Goal: Task Accomplishment & Management: Manage account settings

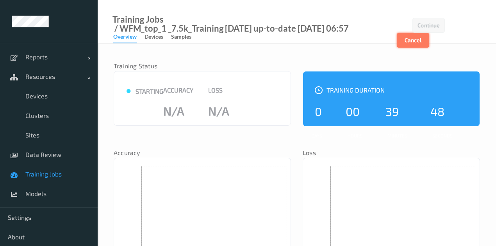
click at [424, 38] on button "Cancel" at bounding box center [413, 40] width 32 height 15
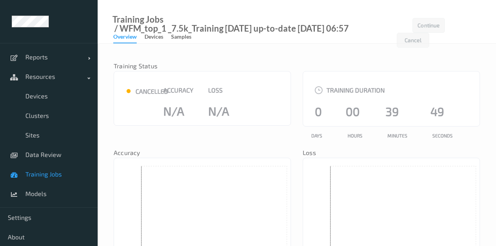
click at [44, 171] on span "Training Jobs" at bounding box center [57, 174] width 64 height 8
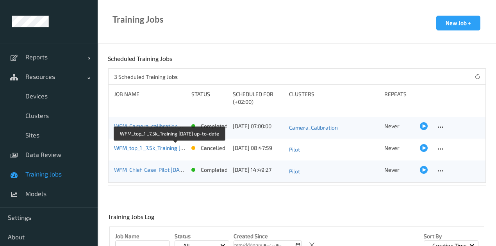
click at [171, 147] on link "WFM_top_1 _7.5k_Training [DATE] up-to-date" at bounding box center [169, 147] width 110 height 7
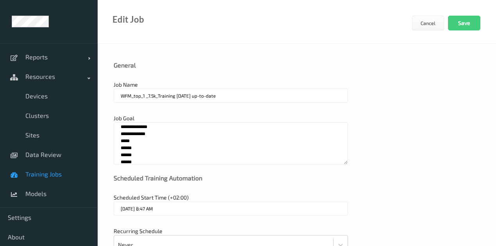
scroll to position [9, 0]
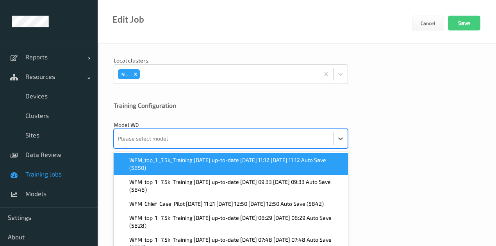
click at [152, 133] on div at bounding box center [223, 139] width 211 height 16
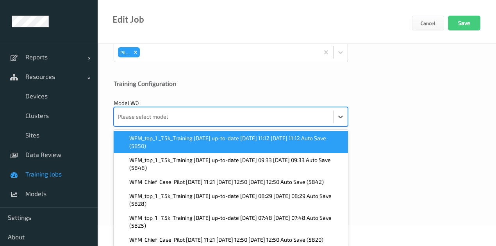
click at [155, 142] on span "WFM_top_1 _7.5k_Training [DATE] up-to-date [DATE] 11:12 [DATE] 11:12 Auto Save …" at bounding box center [236, 142] width 214 height 16
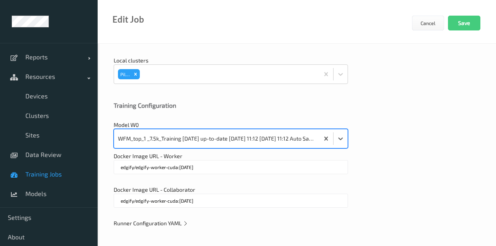
click at [154, 222] on span "Runner Configuration YAML" at bounding box center [151, 223] width 75 height 7
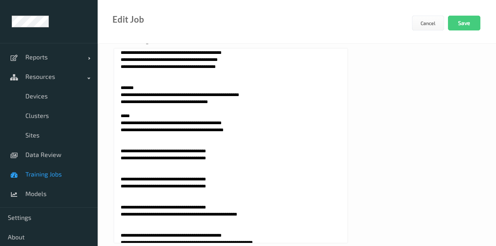
scroll to position [364, 0]
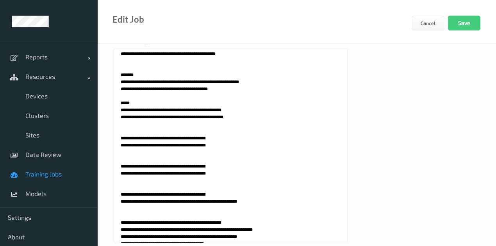
click at [117, 130] on textarea at bounding box center [231, 145] width 234 height 195
paste textarea "*"
type textarea "**********"
click at [468, 22] on button "Save" at bounding box center [464, 23] width 32 height 15
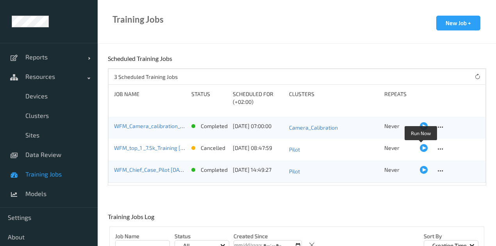
click at [421, 146] on div at bounding box center [424, 148] width 8 height 8
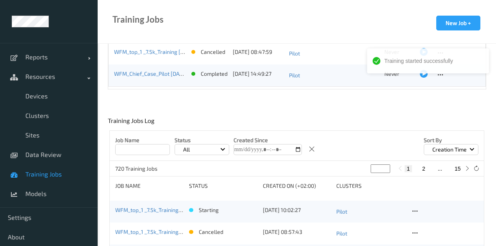
scroll to position [104, 0]
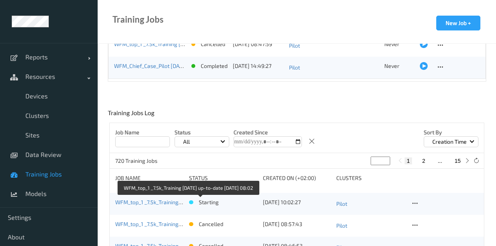
click at [153, 201] on link "WFM_top_1 _7.5k_Training [DATE] up-to-date [DATE] 08:02" at bounding box center [186, 202] width 143 height 7
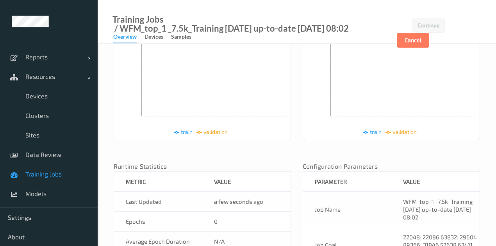
click at [50, 172] on span "Training Jobs" at bounding box center [57, 174] width 64 height 8
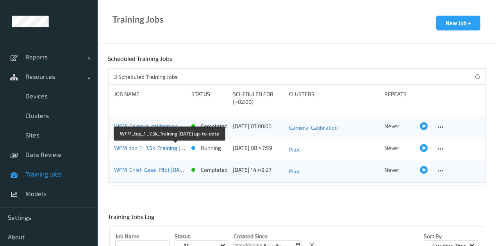
click at [166, 146] on link "WFM_top_1 _7.5k_Training [DATE] up-to-date" at bounding box center [169, 147] width 110 height 7
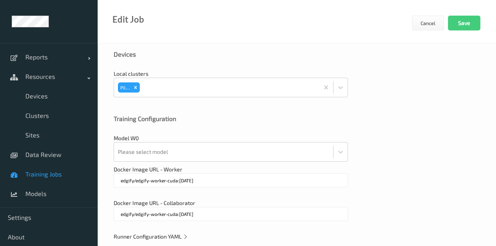
scroll to position [286, 0]
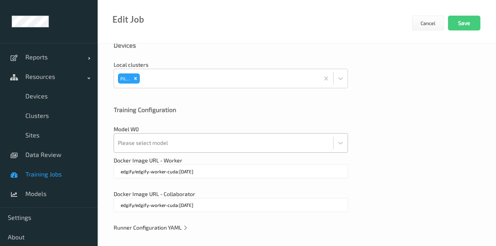
click at [166, 137] on div at bounding box center [223, 143] width 211 height 16
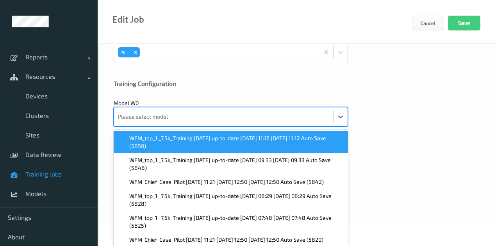
click at [167, 141] on span "WFM_top_1 _7.5k_Training [DATE] up-to-date [DATE] 11:12 [DATE] 11:12 Auto Save …" at bounding box center [236, 142] width 214 height 16
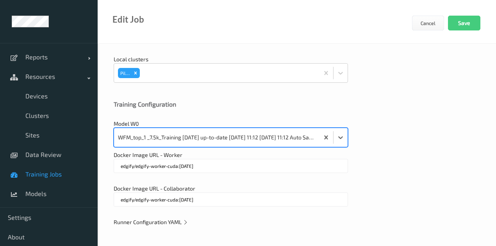
scroll to position [290, 0]
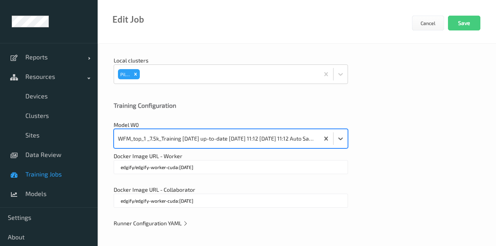
click at [159, 220] on span "Runner Configuration YAML" at bounding box center [151, 223] width 75 height 7
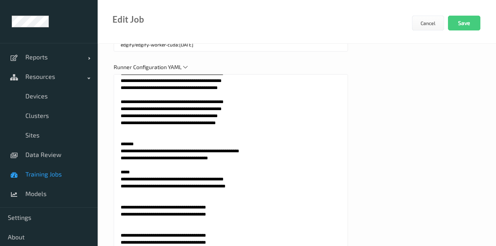
scroll to position [338, 0]
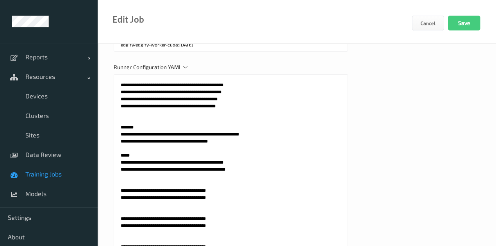
click at [44, 176] on span "Training Jobs" at bounding box center [57, 174] width 64 height 8
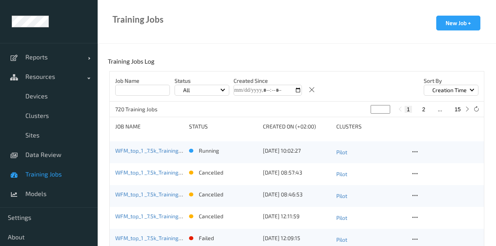
scroll to position [156, 0]
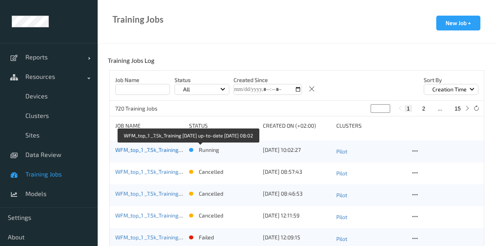
click at [153, 151] on link "WFM_top_1 _7.5k_Training [DATE] up-to-date [DATE] 08:02" at bounding box center [186, 149] width 143 height 7
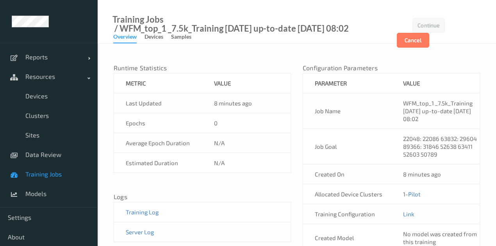
scroll to position [266, 0]
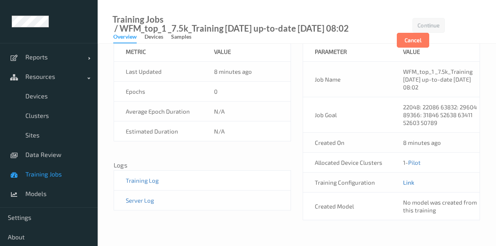
click at [405, 182] on link "Link" at bounding box center [408, 182] width 11 height 7
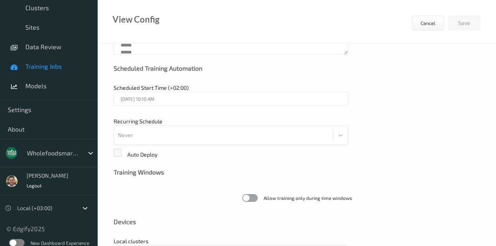
scroll to position [114, 0]
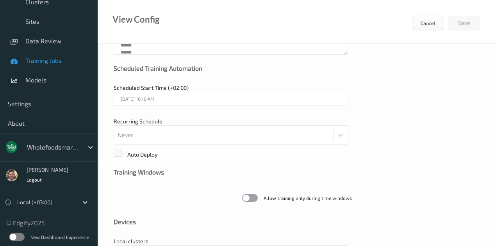
click at [11, 233] on label at bounding box center [17, 237] width 16 height 8
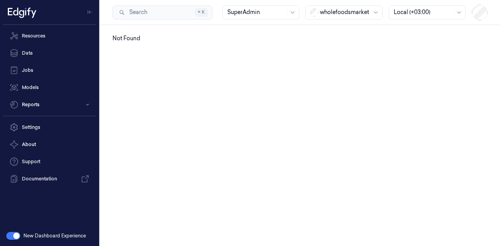
drag, startPoint x: 0, startPoint y: 0, endPoint x: 193, endPoint y: 82, distance: 209.5
click at [193, 82] on div "Not Found" at bounding box center [300, 135] width 400 height 221
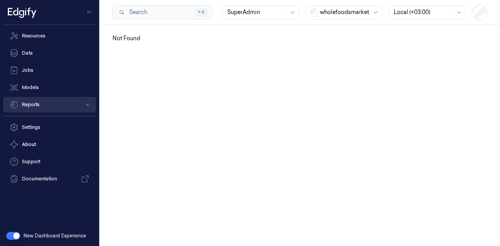
click at [39, 105] on button "Reports" at bounding box center [49, 105] width 93 height 16
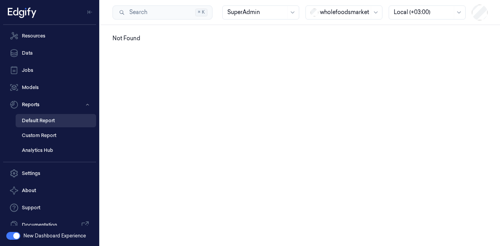
click at [48, 118] on link "Default Report" at bounding box center [56, 120] width 80 height 13
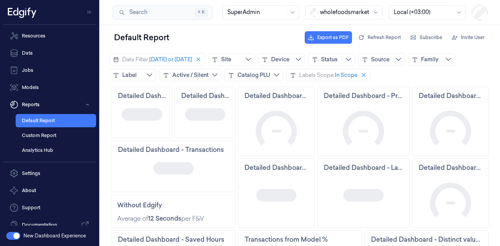
scroll to position [78, 0]
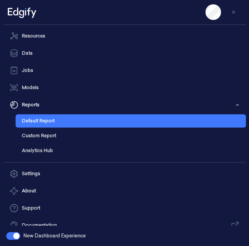
click at [32, 13] on icon at bounding box center [22, 12] width 28 height 12
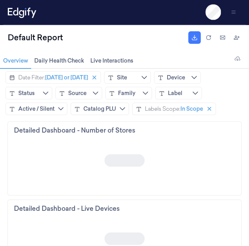
click at [15, 9] on icon at bounding box center [22, 12] width 28 height 12
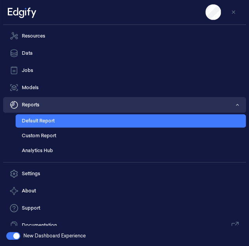
scroll to position [10, 0]
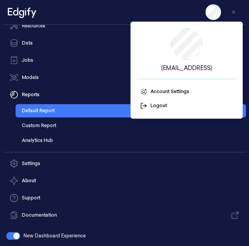
click at [102, 16] on div at bounding box center [124, 12] width 243 height 25
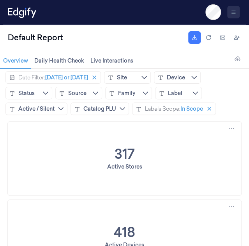
click at [236, 14] on icon "Toggle Navigation" at bounding box center [233, 11] width 5 height 5
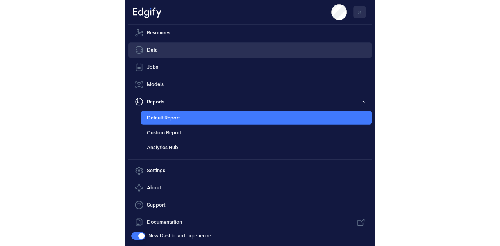
scroll to position [0, 0]
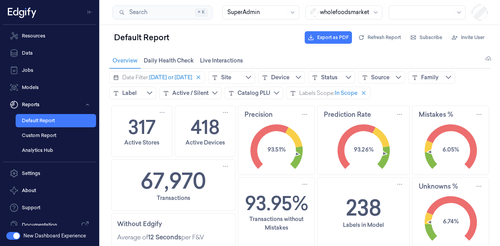
click at [249, 10] on div at bounding box center [344, 12] width 49 height 8
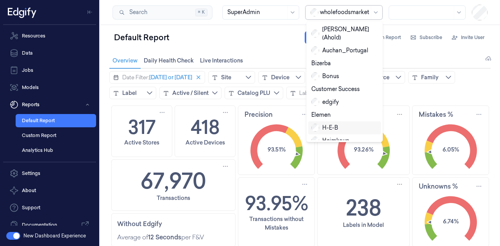
click at [249, 124] on div "H-E-B" at bounding box center [344, 128] width 66 height 8
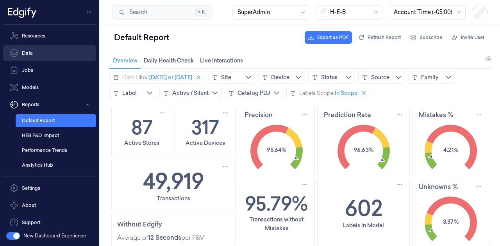
drag, startPoint x: 48, startPoint y: 36, endPoint x: 40, endPoint y: 52, distance: 18.2
click at [48, 36] on link "Resources" at bounding box center [49, 36] width 93 height 16
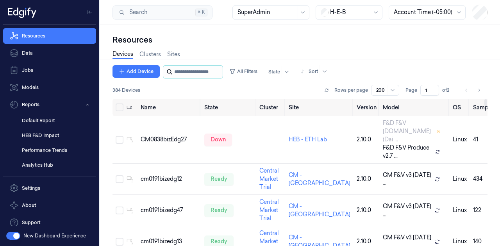
click at [178, 72] on input "string" at bounding box center [197, 72] width 47 height 12
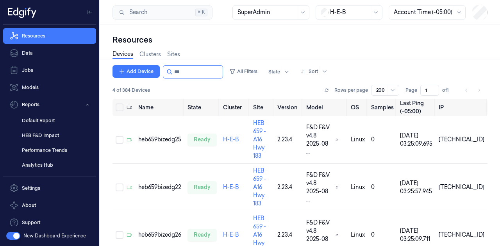
type input "***"
click at [166, 135] on div "heb659bizedg25" at bounding box center [159, 139] width 43 height 8
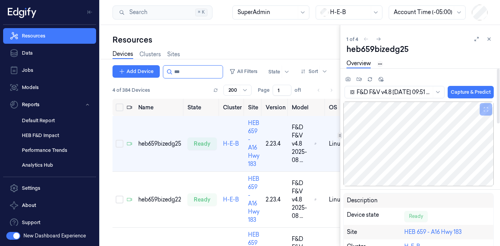
click at [249, 62] on html "Resources Data Jobs Models Reports Default Report HEB F&D Impact Performance Tr…" at bounding box center [250, 123] width 500 height 246
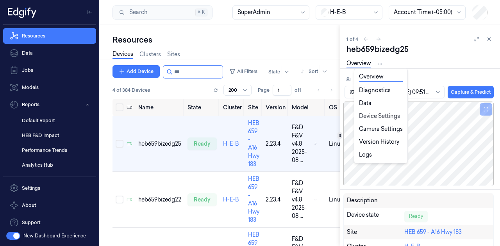
click at [249, 118] on link "Device Settings" at bounding box center [381, 116] width 44 height 8
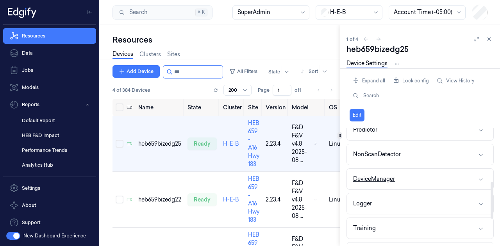
scroll to position [182, 0]
click at [249, 171] on button "Logger" at bounding box center [420, 177] width 146 height 21
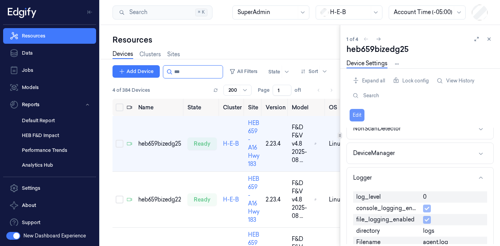
click at [249, 115] on button "Edit" at bounding box center [356, 115] width 15 height 12
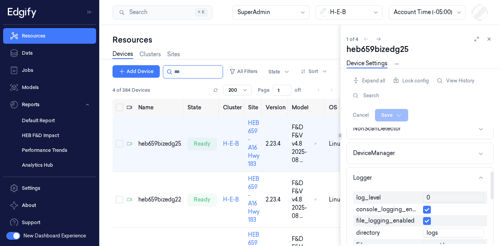
click at [249, 194] on input "0" at bounding box center [453, 197] width 61 height 9
type input "1"
click at [249, 114] on html "Resources Data Jobs Models Reports Default Report HEB F&D Impact Performance Tr…" at bounding box center [250, 123] width 500 height 246
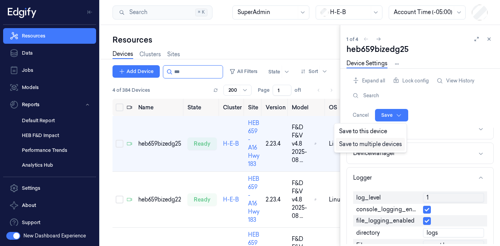
click at [249, 145] on div "Save to multiple devices" at bounding box center [370, 144] width 69 height 13
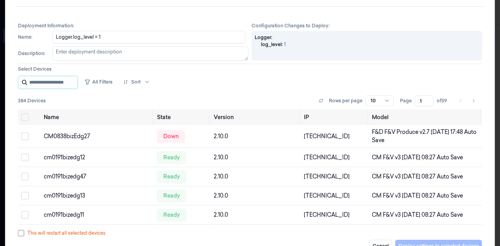
click at [66, 78] on input "string" at bounding box center [52, 82] width 47 height 12
click at [65, 83] on input "string" at bounding box center [52, 82] width 47 height 12
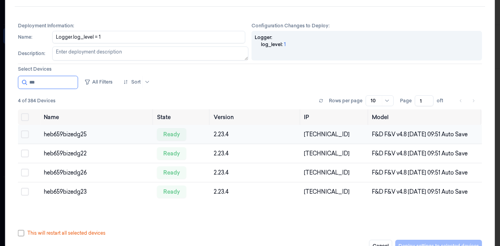
type input "***"
click at [27, 137] on button "Select row" at bounding box center [25, 134] width 8 height 8
click at [25, 157] on button "Select row" at bounding box center [25, 153] width 8 height 8
click at [26, 176] on button "Select row" at bounding box center [25, 173] width 8 height 8
click at [24, 196] on button "Select row" at bounding box center [25, 192] width 8 height 8
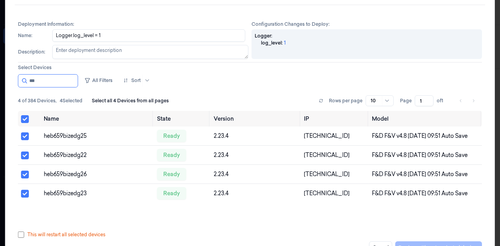
click at [25, 234] on div "This will restart all selected devices" at bounding box center [250, 234] width 464 height 7
click at [249, 243] on button "Deploy settings to selected devices" at bounding box center [438, 247] width 87 height 12
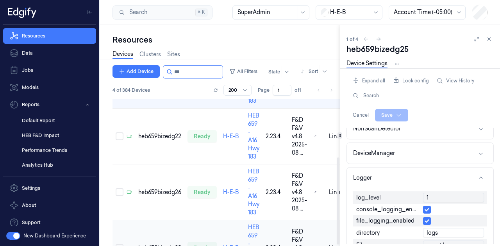
scroll to position [101, 0]
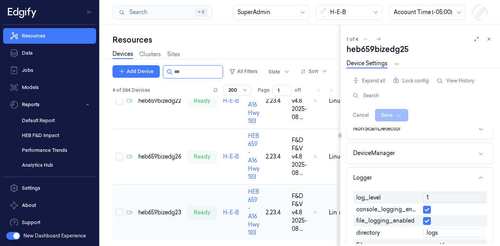
click at [160, 202] on td "heb659bizedg23" at bounding box center [159, 213] width 49 height 56
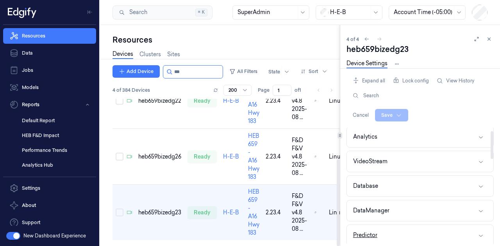
scroll to position [104, 0]
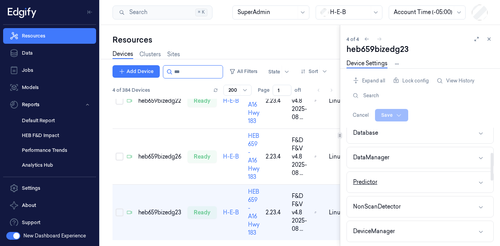
click at [249, 179] on button "Predictor" at bounding box center [420, 182] width 146 height 21
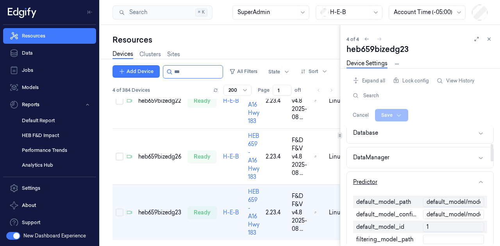
click at [249, 179] on button "Predictor" at bounding box center [420, 182] width 146 height 21
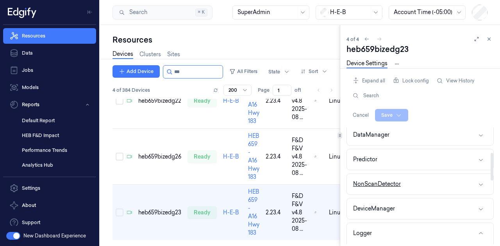
scroll to position [156, 0]
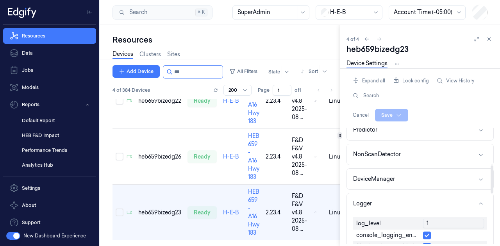
click at [249, 199] on button "Logger" at bounding box center [420, 203] width 146 height 21
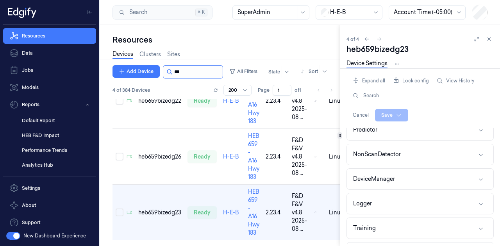
click at [183, 74] on input "string" at bounding box center [197, 72] width 47 height 12
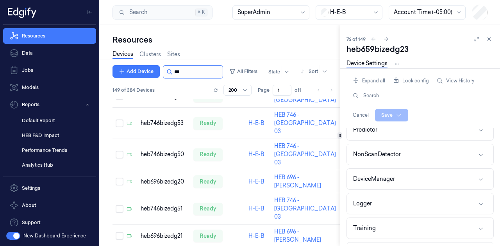
scroll to position [3090, 0]
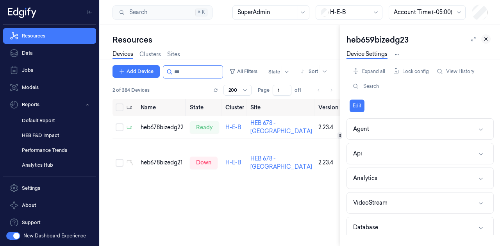
type input "***"
click at [249, 39] on icon at bounding box center [485, 38] width 5 height 5
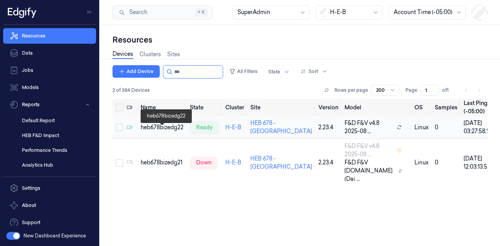
click at [167, 132] on div "heb678bizedg22" at bounding box center [162, 127] width 43 height 8
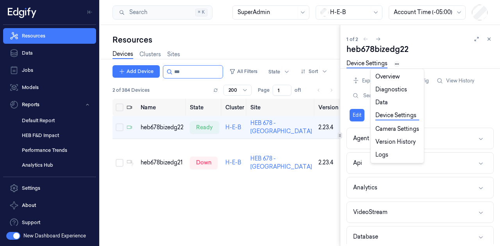
click at [249, 64] on html "Resources Data Jobs Models Reports Default Report HEB F&D Impact Performance Tr…" at bounding box center [250, 123] width 500 height 246
click at [249, 211] on html "Resources Data Jobs Models Reports Default Report HEB F&D Impact Performance Tr…" at bounding box center [250, 123] width 500 height 246
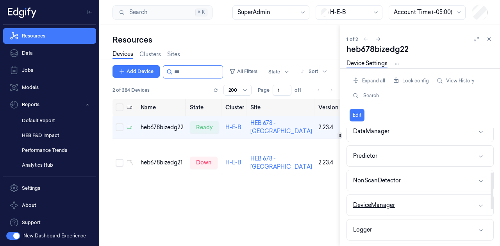
scroll to position [156, 0]
click at [249, 200] on button "Logger" at bounding box center [420, 203] width 146 height 21
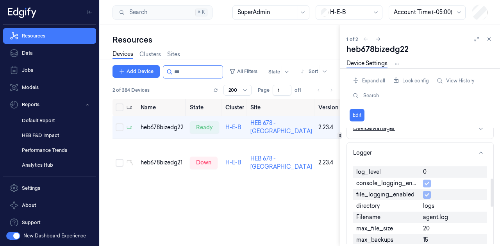
scroll to position [208, 0]
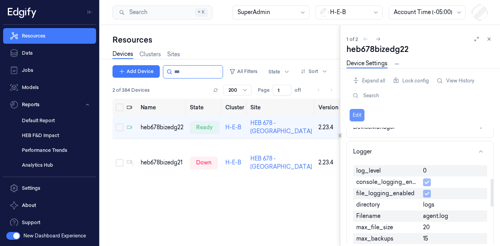
click at [249, 117] on button "Edit" at bounding box center [356, 115] width 15 height 12
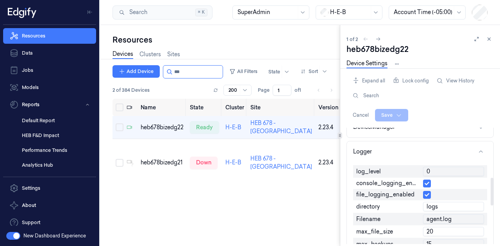
click at [249, 170] on input "0" at bounding box center [453, 171] width 61 height 9
type input "1"
click at [249, 115] on html "Resources Data Jobs Models Reports Default Report HEB F&D Impact Performance Tr…" at bounding box center [250, 123] width 500 height 246
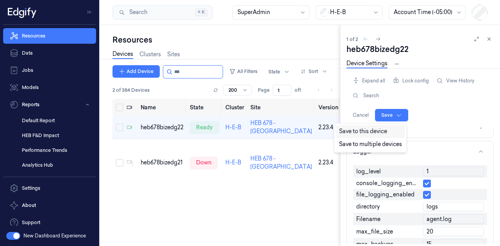
click at [249, 133] on div "Save to this device" at bounding box center [370, 131] width 69 height 13
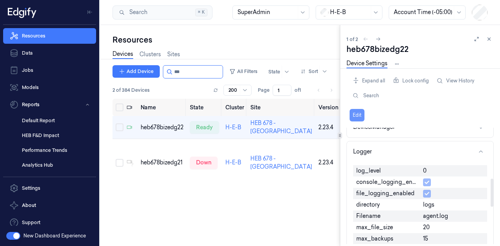
click at [249, 115] on button "Edit" at bounding box center [356, 115] width 15 height 12
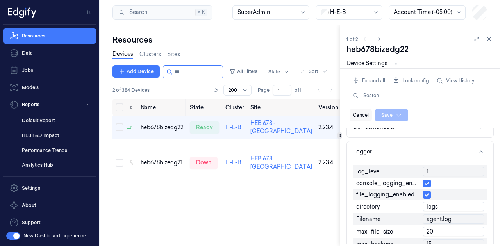
click at [249, 116] on button "Cancel" at bounding box center [360, 115] width 22 height 12
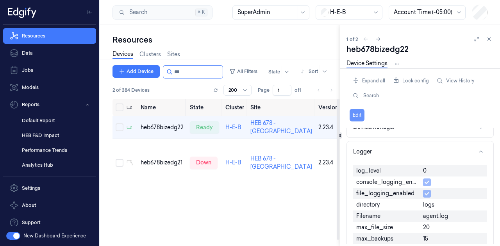
click at [249, 115] on button "Edit" at bounding box center [356, 115] width 15 height 12
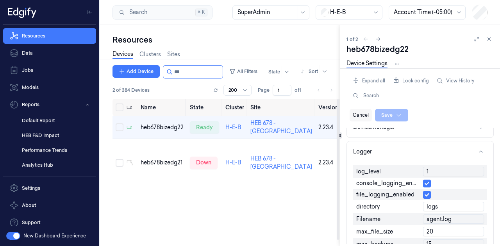
click at [249, 114] on button "Cancel" at bounding box center [360, 115] width 22 height 12
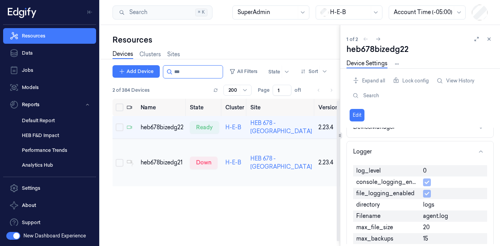
scroll to position [6, 0]
click at [190, 72] on input "string" at bounding box center [197, 72] width 47 height 12
click at [193, 73] on input "string" at bounding box center [197, 72] width 47 height 12
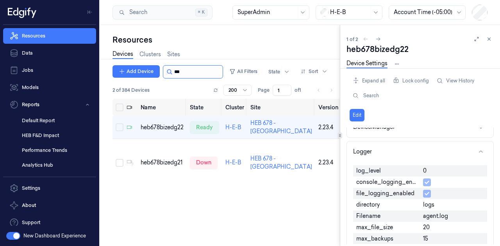
click at [193, 73] on input "string" at bounding box center [197, 72] width 47 height 12
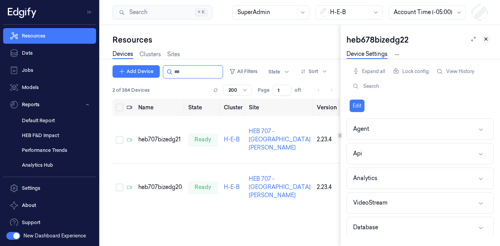
type input "***"
click at [249, 40] on icon at bounding box center [485, 38] width 5 height 5
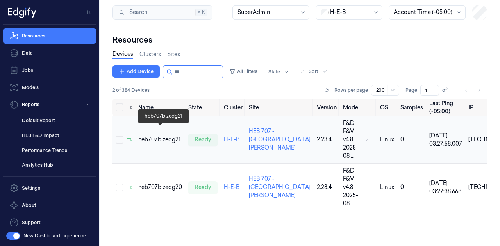
click at [166, 135] on div "heb707bizedg21" at bounding box center [160, 139] width 44 height 8
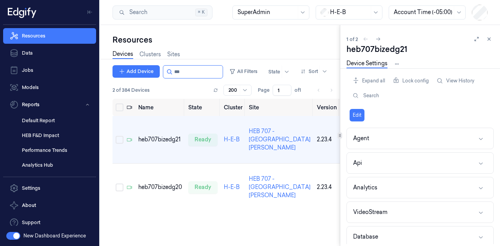
click at [249, 62] on div "Overview Diagnostics Data Device Settings Camera Settings Version History Logs" at bounding box center [373, 63] width 55 height 9
click at [249, 68] on div "Expand all Lock config View History Search Edit Agent Api Analytics VideoStream…" at bounding box center [419, 157] width 147 height 178
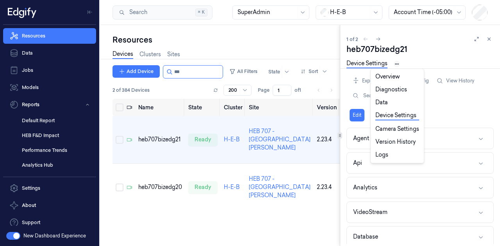
click at [249, 65] on html "Resources Data Jobs Models Reports Default Report HEB F&D Impact Performance Tr…" at bounding box center [250, 123] width 500 height 246
click at [249, 102] on html "Resources Data Jobs Models Reports Default Report HEB F&D Impact Performance Tr…" at bounding box center [250, 123] width 500 height 246
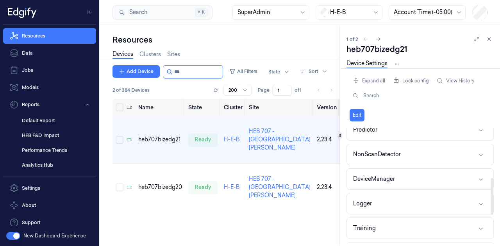
scroll to position [182, 0]
click at [249, 176] on button "Logger" at bounding box center [420, 177] width 146 height 21
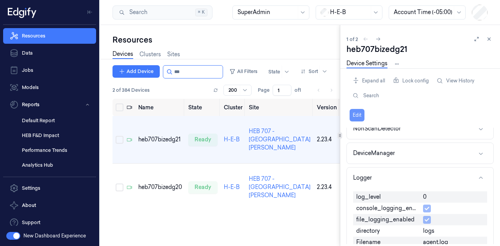
click at [249, 116] on button "Edit" at bounding box center [356, 115] width 15 height 12
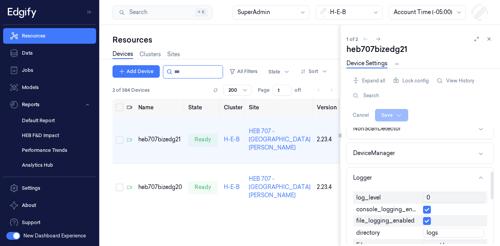
click at [249, 193] on input "0" at bounding box center [453, 197] width 61 height 9
type input "1"
click at [249, 112] on html "Resources Data Jobs Models Reports Default Report HEB F&D Impact Performance Tr…" at bounding box center [250, 123] width 500 height 246
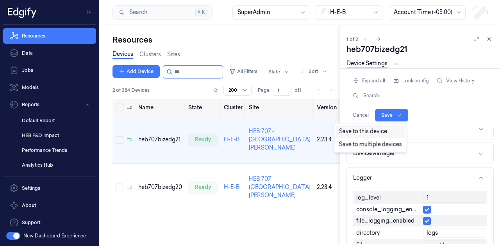
click at [249, 131] on div "Save to this device" at bounding box center [370, 131] width 69 height 13
